Goal: Task Accomplishment & Management: Use online tool/utility

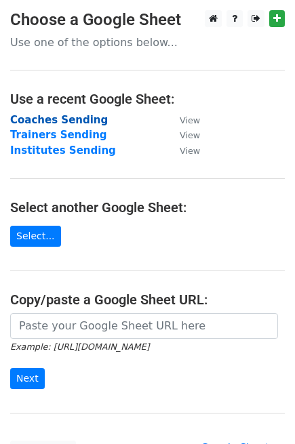
click at [53, 116] on strong "Coaches Sending" at bounding box center [59, 120] width 98 height 12
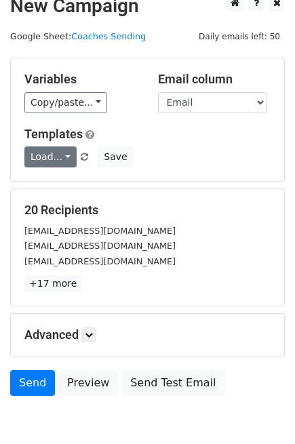
scroll to position [28, 0]
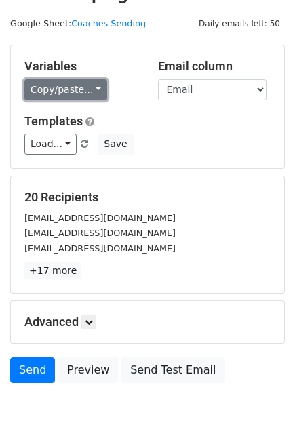
click at [89, 94] on link "Copy/paste..." at bounding box center [65, 89] width 83 height 21
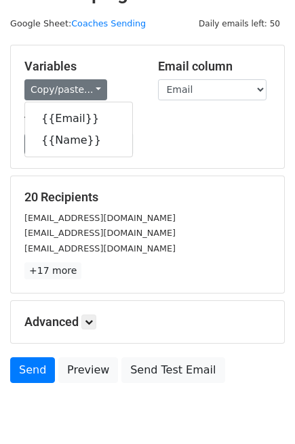
click at [205, 129] on div "Templates Load... Coaches Email Trainers Email Users Email Institution Email Sa…" at bounding box center [147, 134] width 266 height 41
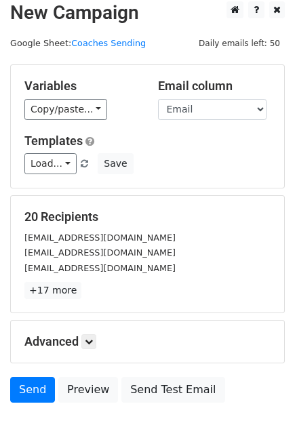
scroll to position [8, 0]
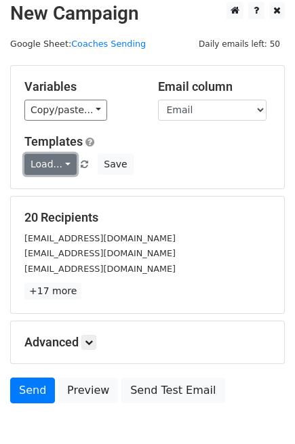
click at [57, 165] on link "Load..." at bounding box center [50, 164] width 52 height 21
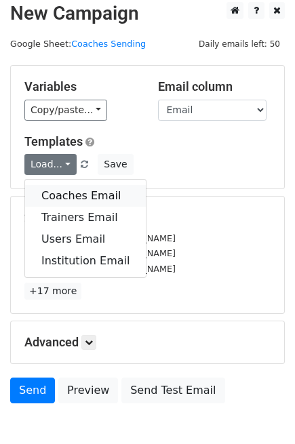
click at [79, 200] on link "Coaches Email" at bounding box center [85, 196] width 121 height 22
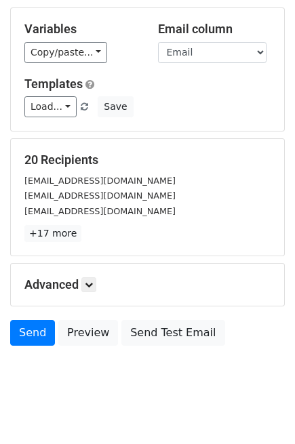
scroll to position [83, 0]
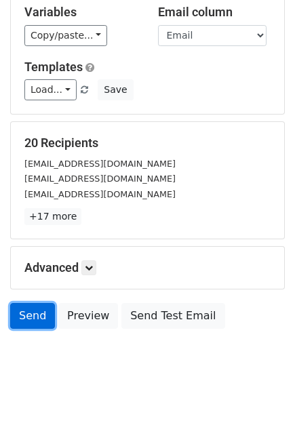
click at [30, 316] on link "Send" at bounding box center [32, 316] width 45 height 26
